Goal: Information Seeking & Learning: Learn about a topic

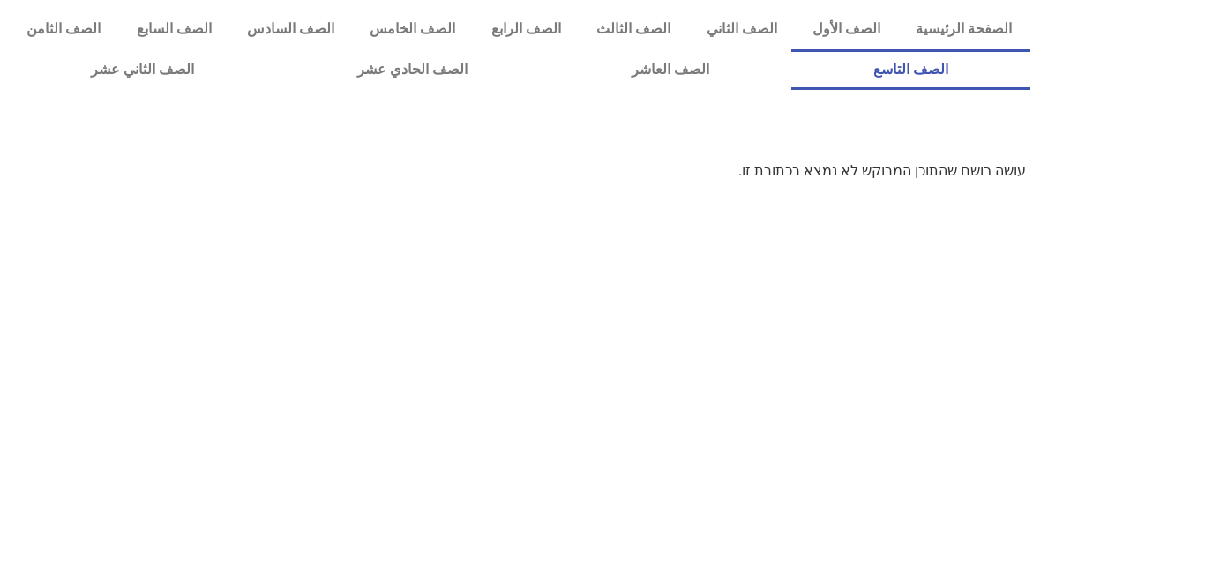
click at [791, 49] on link "الصف التاسع" at bounding box center [910, 69] width 239 height 41
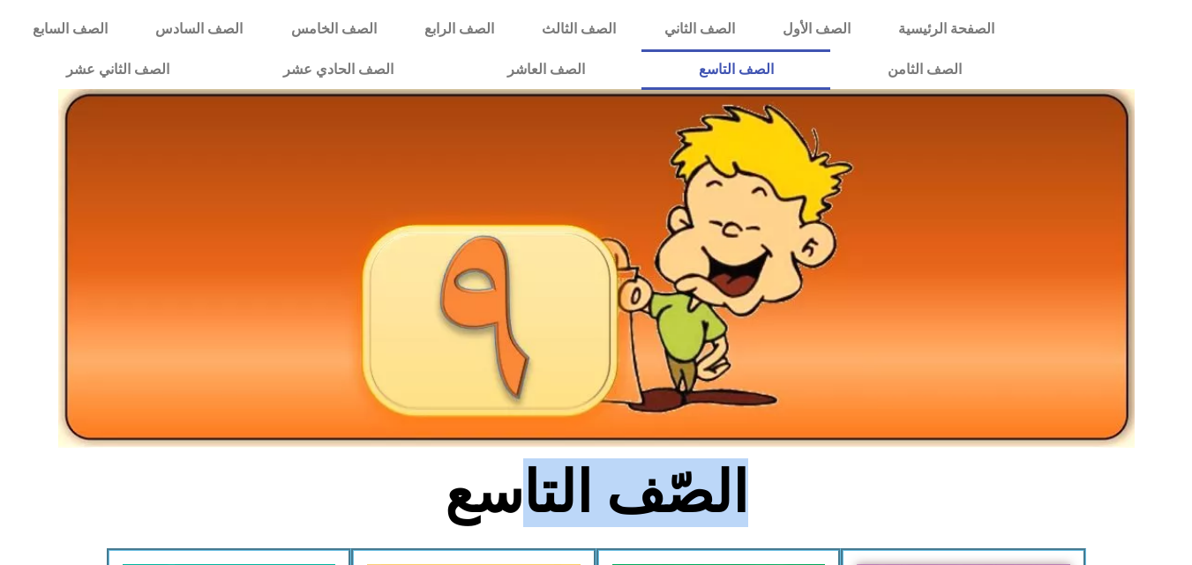
drag, startPoint x: 530, startPoint y: 448, endPoint x: 566, endPoint y: 386, distance: 71.6
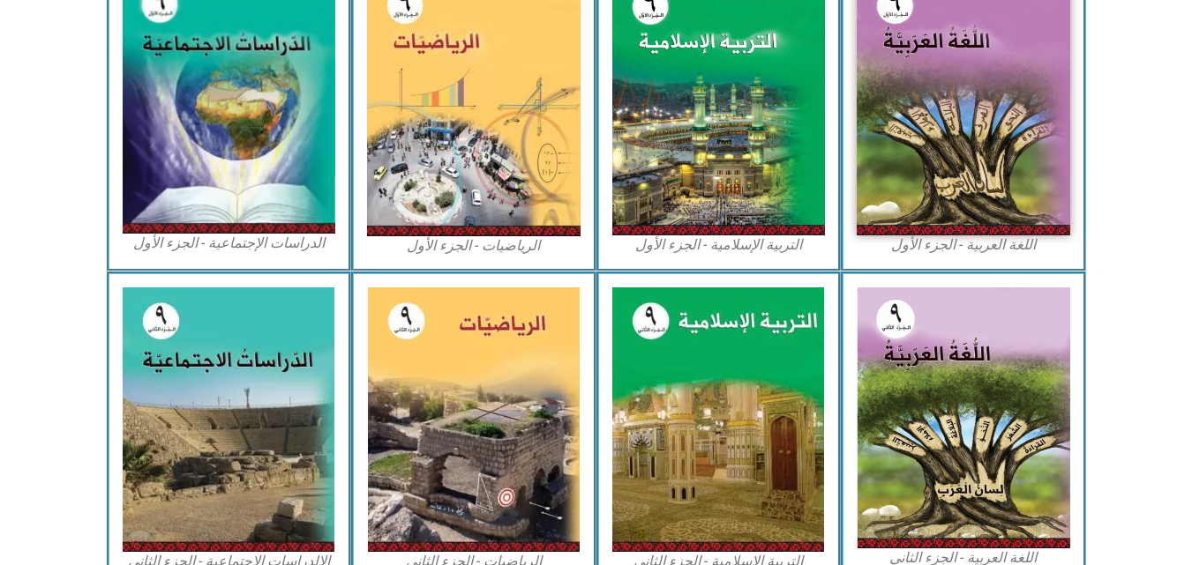
scroll to position [585, 0]
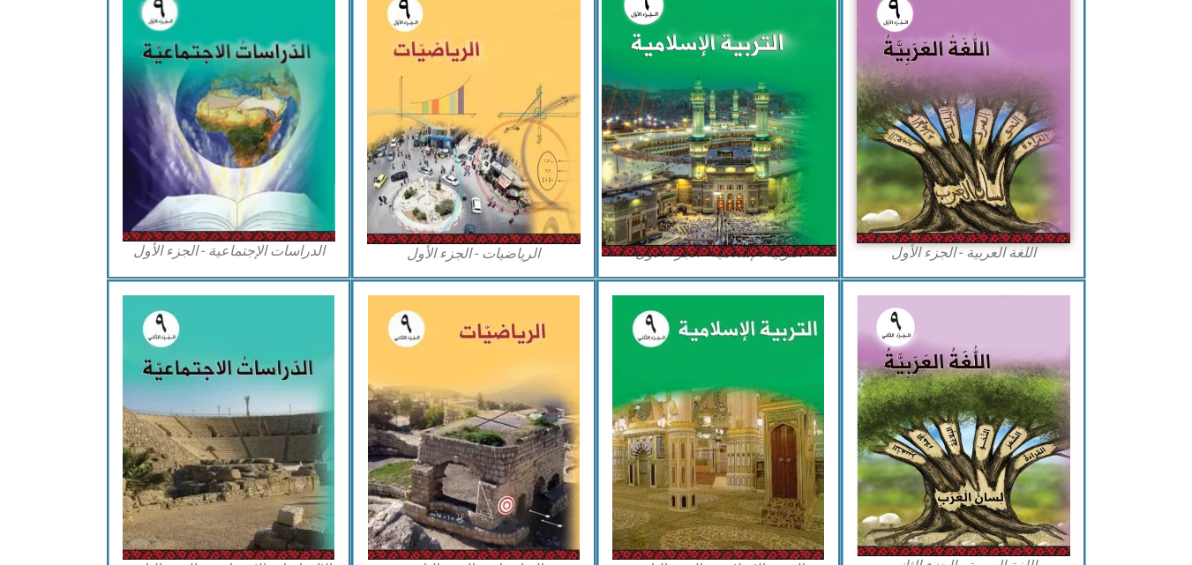
click at [778, 229] on img at bounding box center [718, 111] width 235 height 290
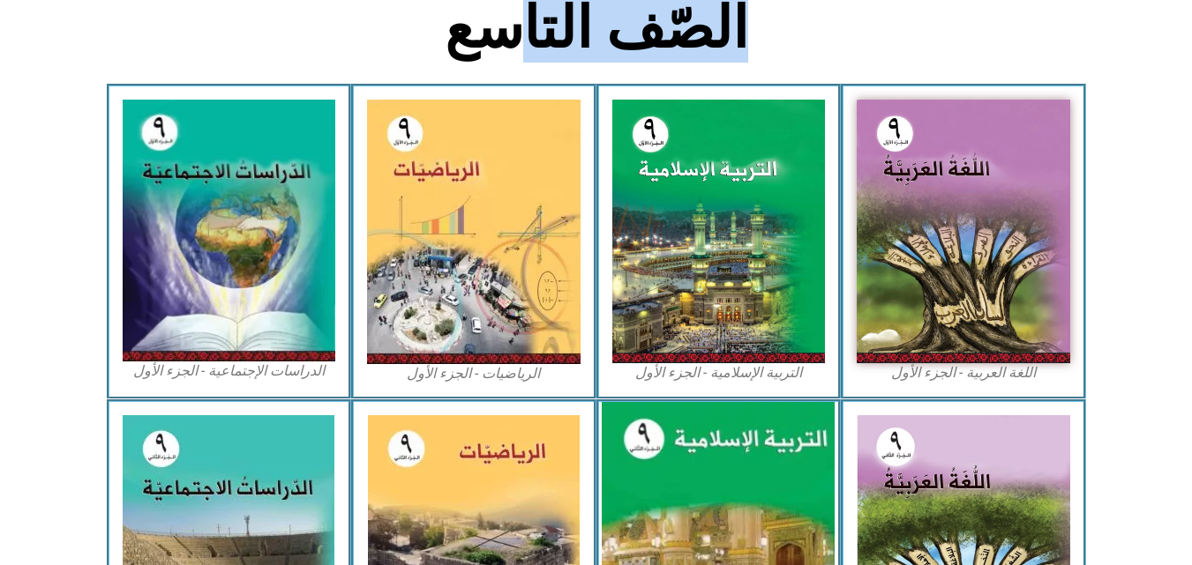
scroll to position [450, 0]
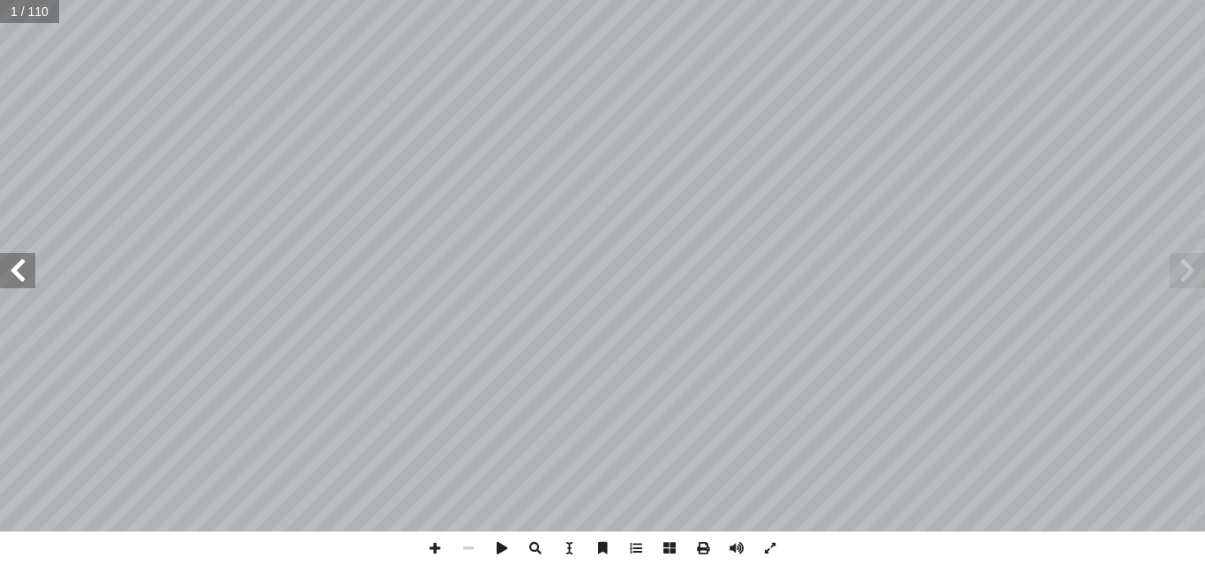
click at [24, 286] on span at bounding box center [17, 270] width 35 height 35
click at [20, 271] on span at bounding box center [17, 270] width 35 height 35
click at [575, 552] on div "قررت وزارة التربية والتعليم في دولة [GEOGRAPHIC_DATA] [DATE] 9 م الدراسي 201٨/ …" at bounding box center [602, 282] width 1205 height 565
click at [629, 554] on span at bounding box center [636, 549] width 34 height 34
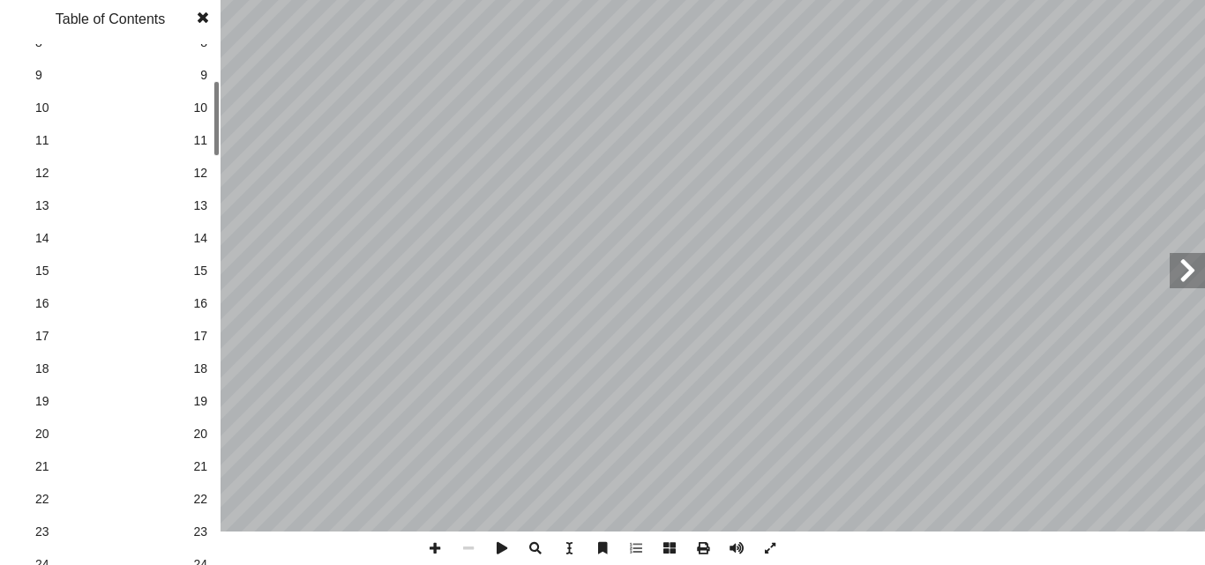
click at [22, 274] on link "15 15" at bounding box center [108, 271] width 198 height 33
click at [233, 201] on div "قررت وزارة التربية والتعليم في دولة [GEOGRAPHIC_DATA] [DATE] 9 م الدراسي 201٨/ …" at bounding box center [602, 282] width 1205 height 565
click at [232, 222] on div "قررت وزارة التربية والتعليم في دولة [GEOGRAPHIC_DATA] [DATE] 9 م الدراسي 201٨/ …" at bounding box center [602, 282] width 1205 height 565
click at [129, 493] on span "30" at bounding box center [110, 502] width 150 height 19
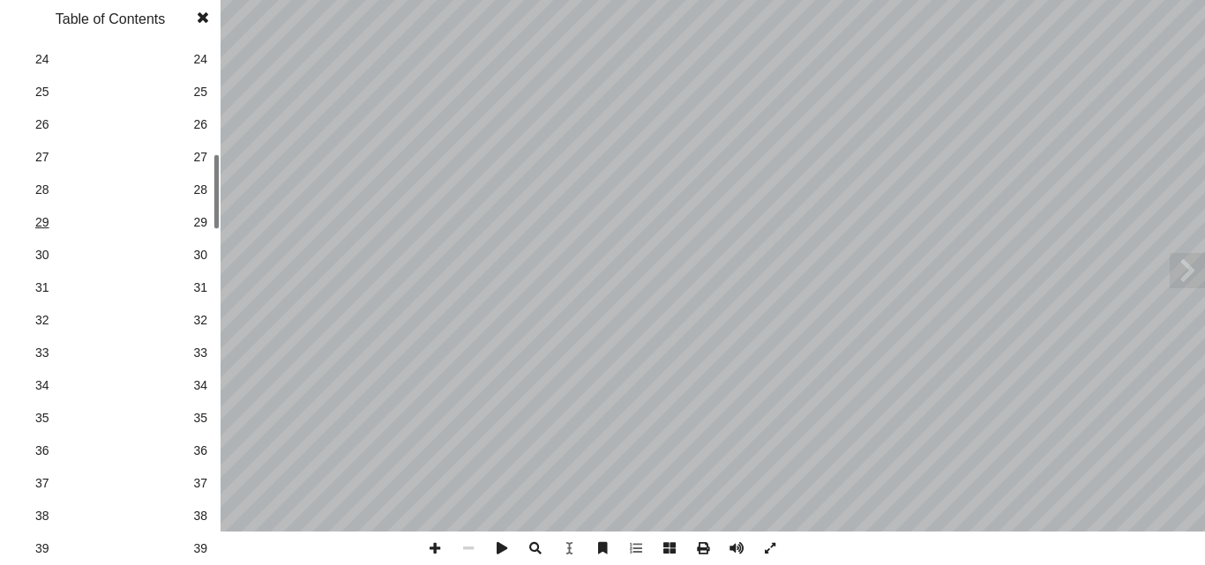
click at [183, 241] on link "30 30" at bounding box center [108, 255] width 198 height 33
click at [64, 458] on span "36" at bounding box center [110, 452] width 150 height 19
click at [630, 558] on span at bounding box center [636, 549] width 34 height 34
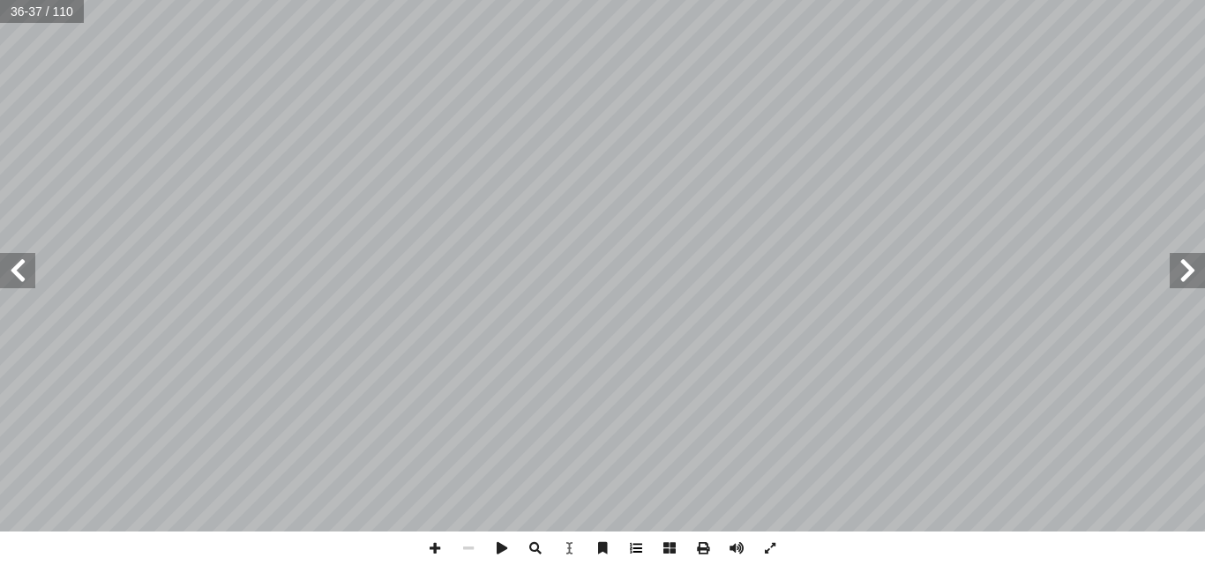
click at [438, 550] on span at bounding box center [435, 549] width 34 height 34
click at [778, 549] on span at bounding box center [770, 549] width 34 height 34
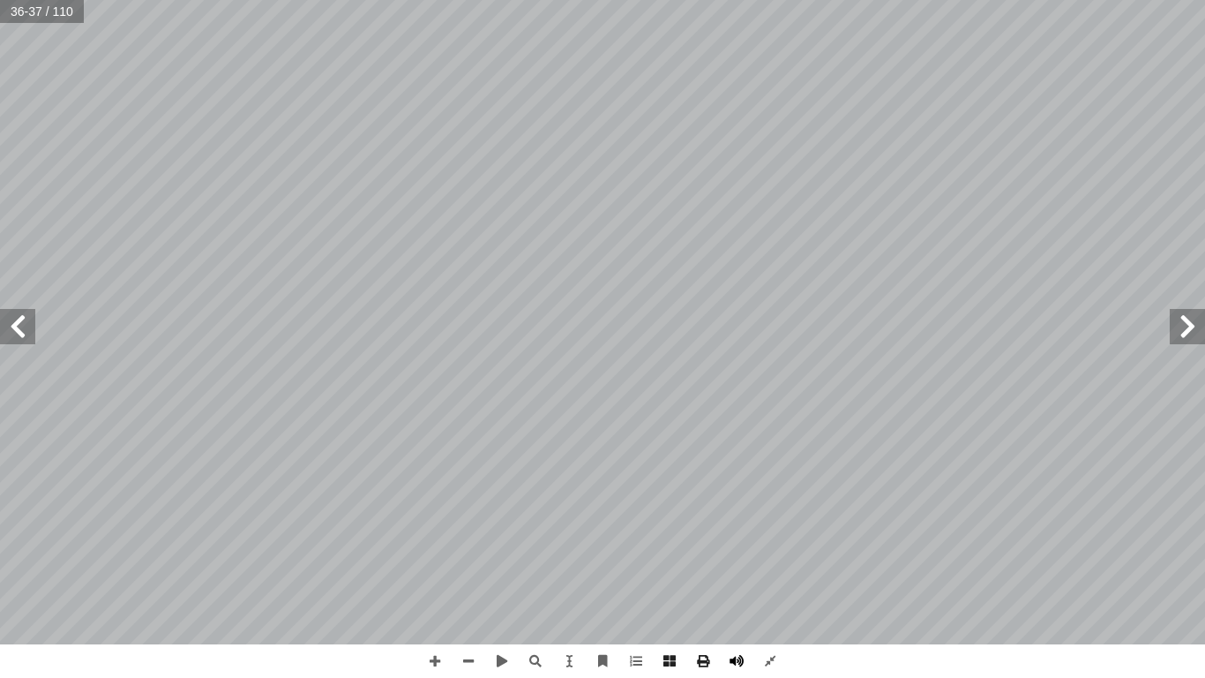
click at [742, 565] on span at bounding box center [737, 661] width 34 height 34
click at [655, 565] on span at bounding box center [670, 661] width 34 height 34
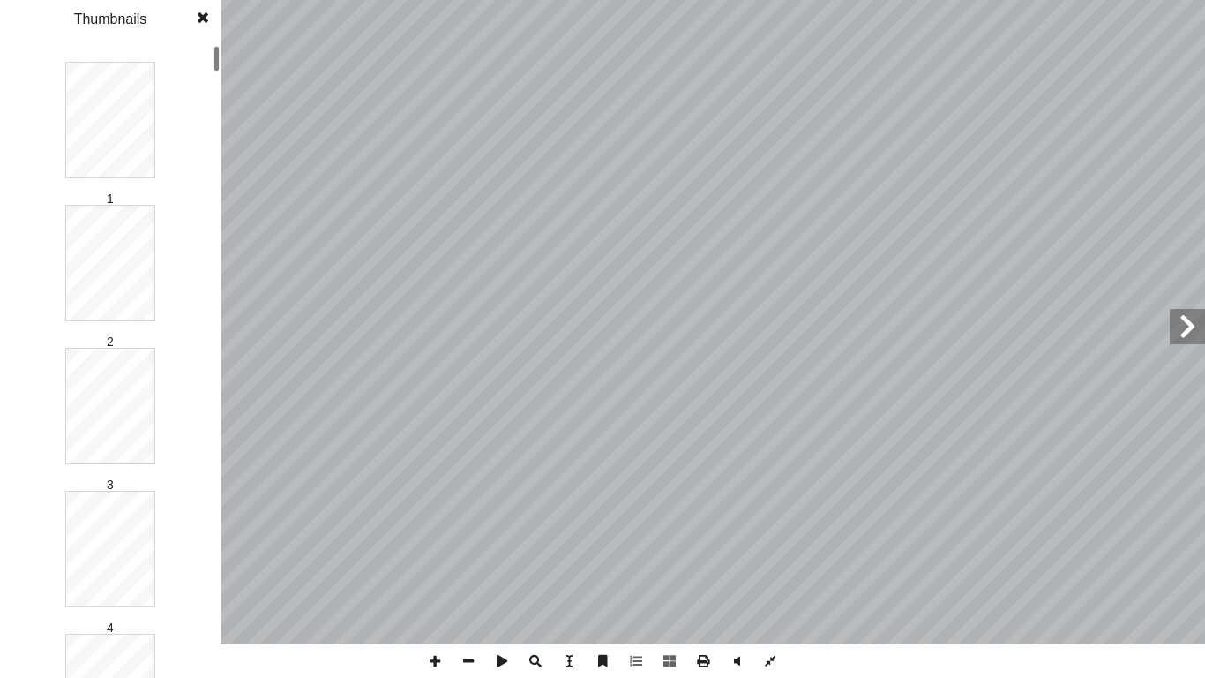
click at [207, 23] on span at bounding box center [203, 17] width 32 height 35
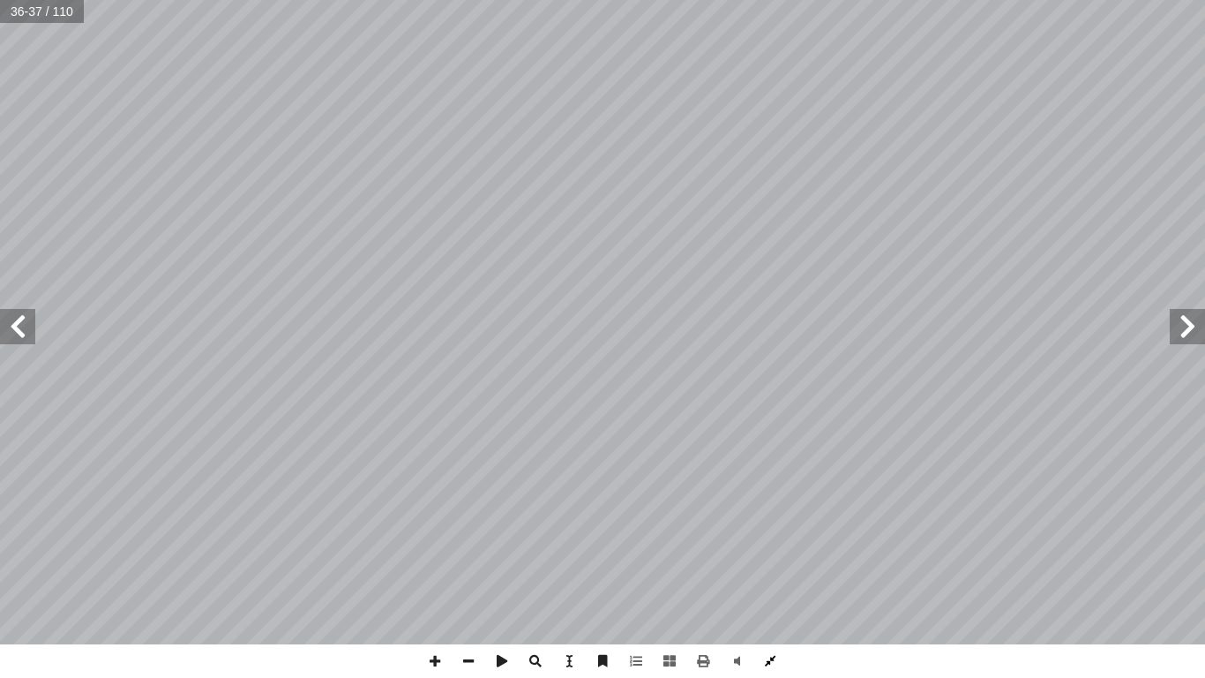
click at [777, 565] on span at bounding box center [770, 661] width 34 height 34
